Goal: Task Accomplishment & Management: Manage account settings

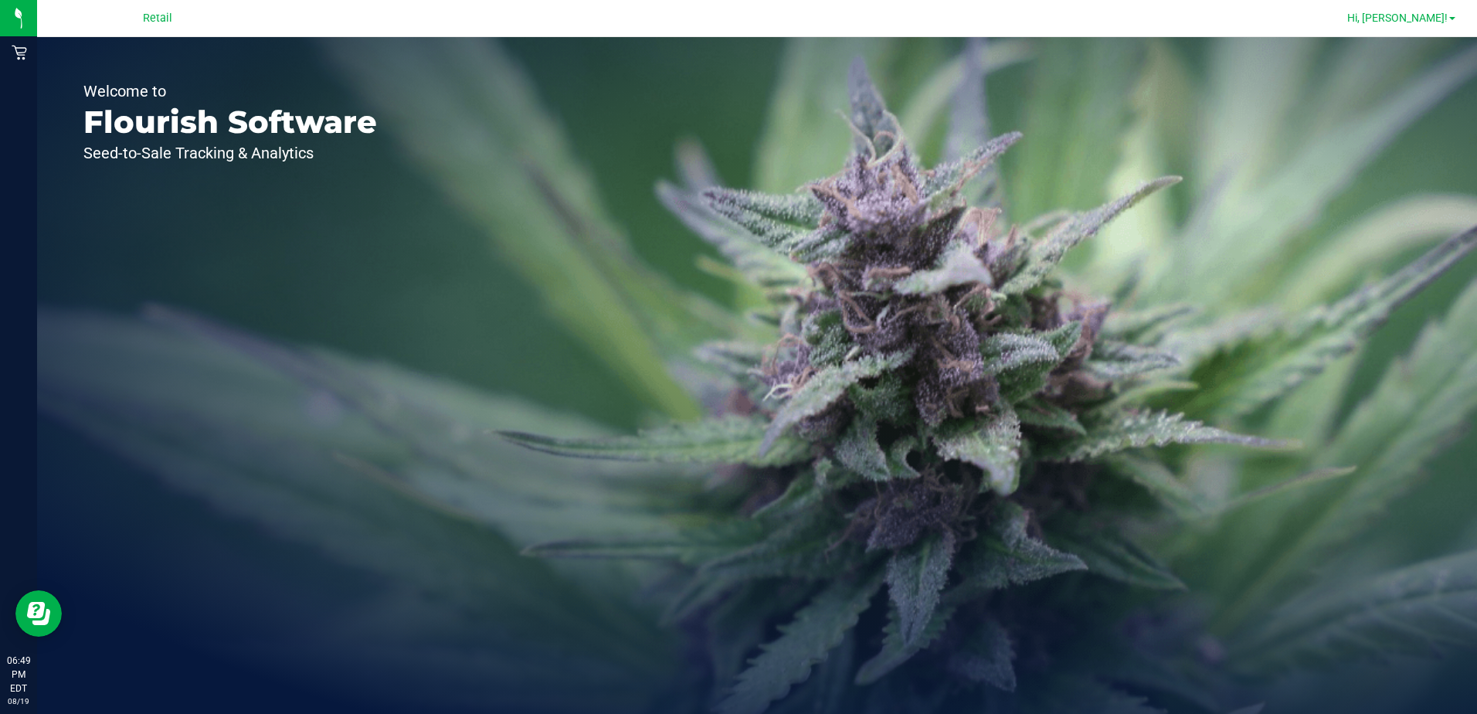
click at [1384, 21] on span "Hi, [PERSON_NAME]!" at bounding box center [1397, 18] width 100 height 12
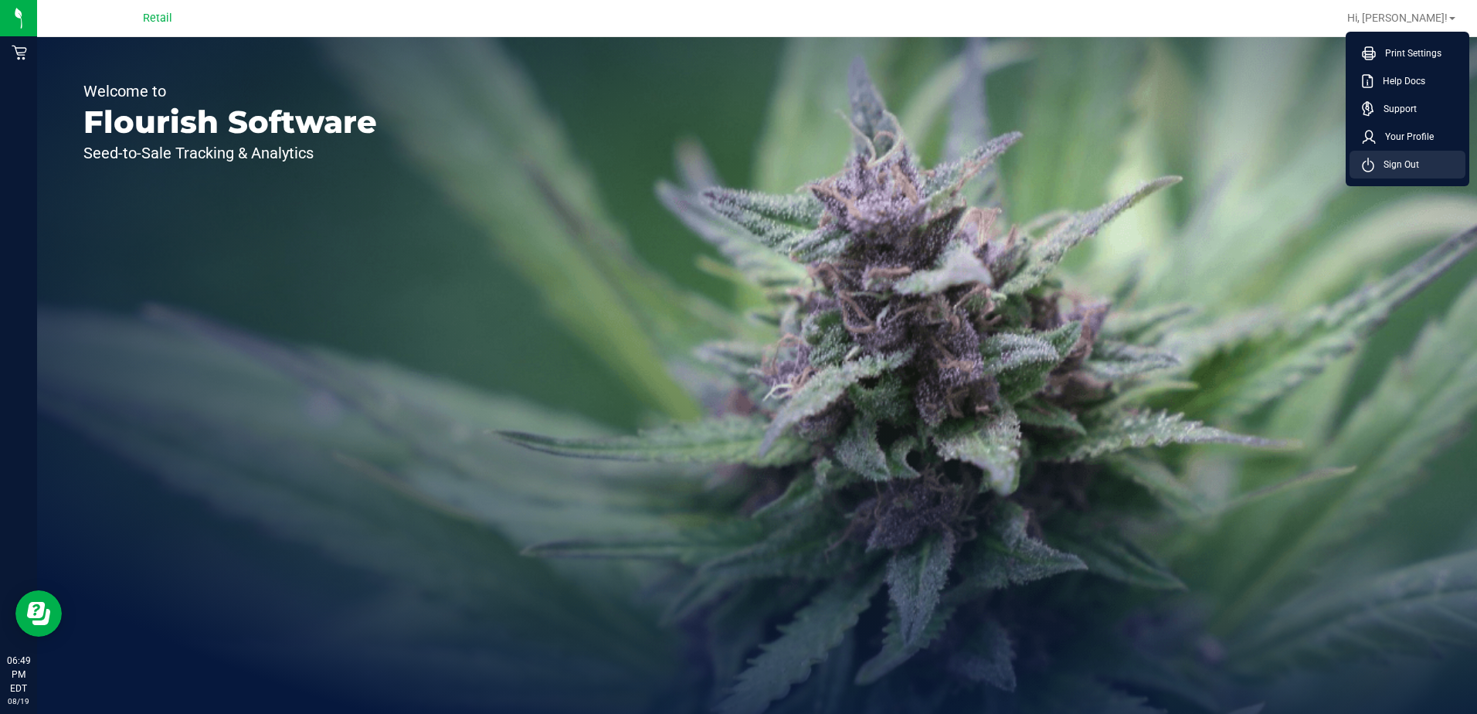
click at [1376, 168] on span "Sign Out" at bounding box center [1396, 164] width 45 height 15
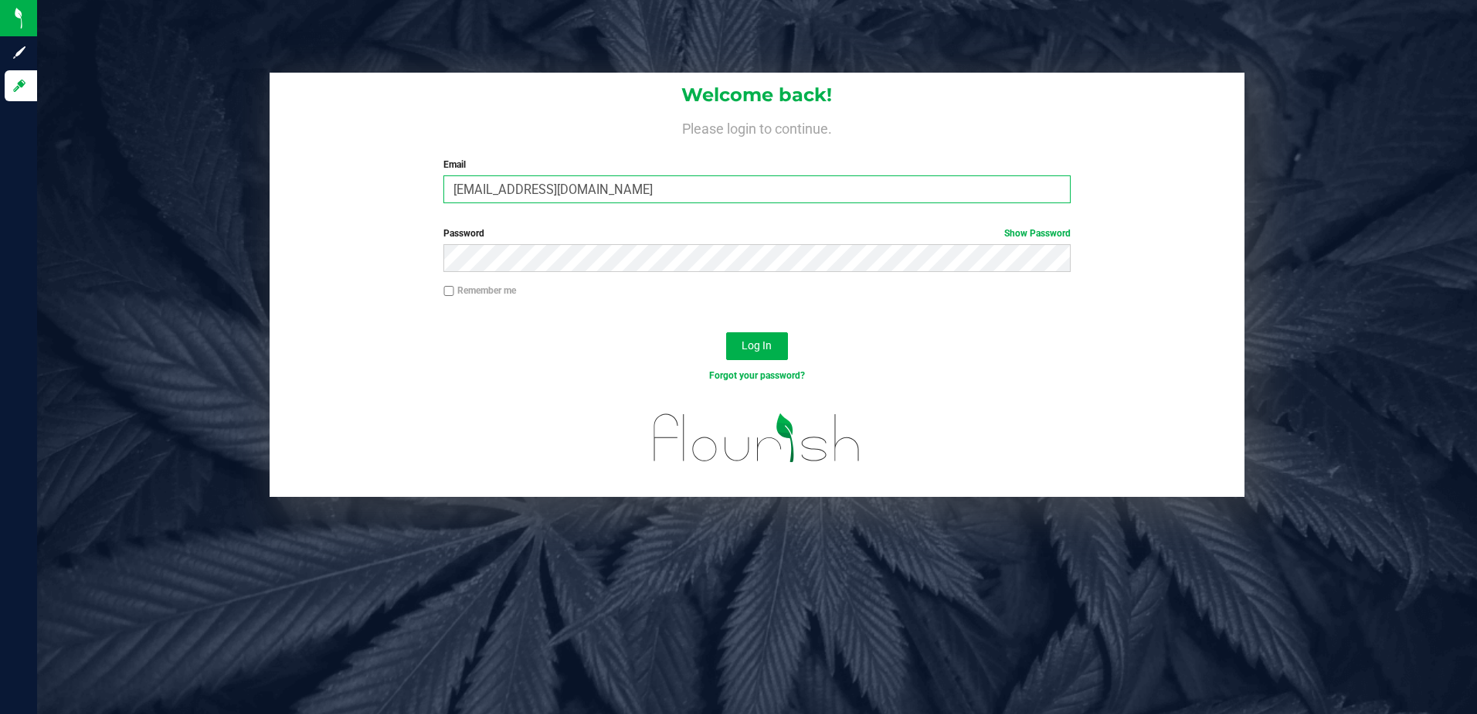
drag, startPoint x: 634, startPoint y: 192, endPoint x: 405, endPoint y: 172, distance: 230.3
click at [405, 172] on div "Welcome back! Please login to continue. Email [EMAIL_ADDRESS][DOMAIN_NAME] Requ…" at bounding box center [758, 144] width 976 height 143
type input "[EMAIL_ADDRESS][DOMAIN_NAME]"
click at [726, 332] on button "Log In" at bounding box center [757, 346] width 62 height 28
